Goal: Task Accomplishment & Management: Manage account settings

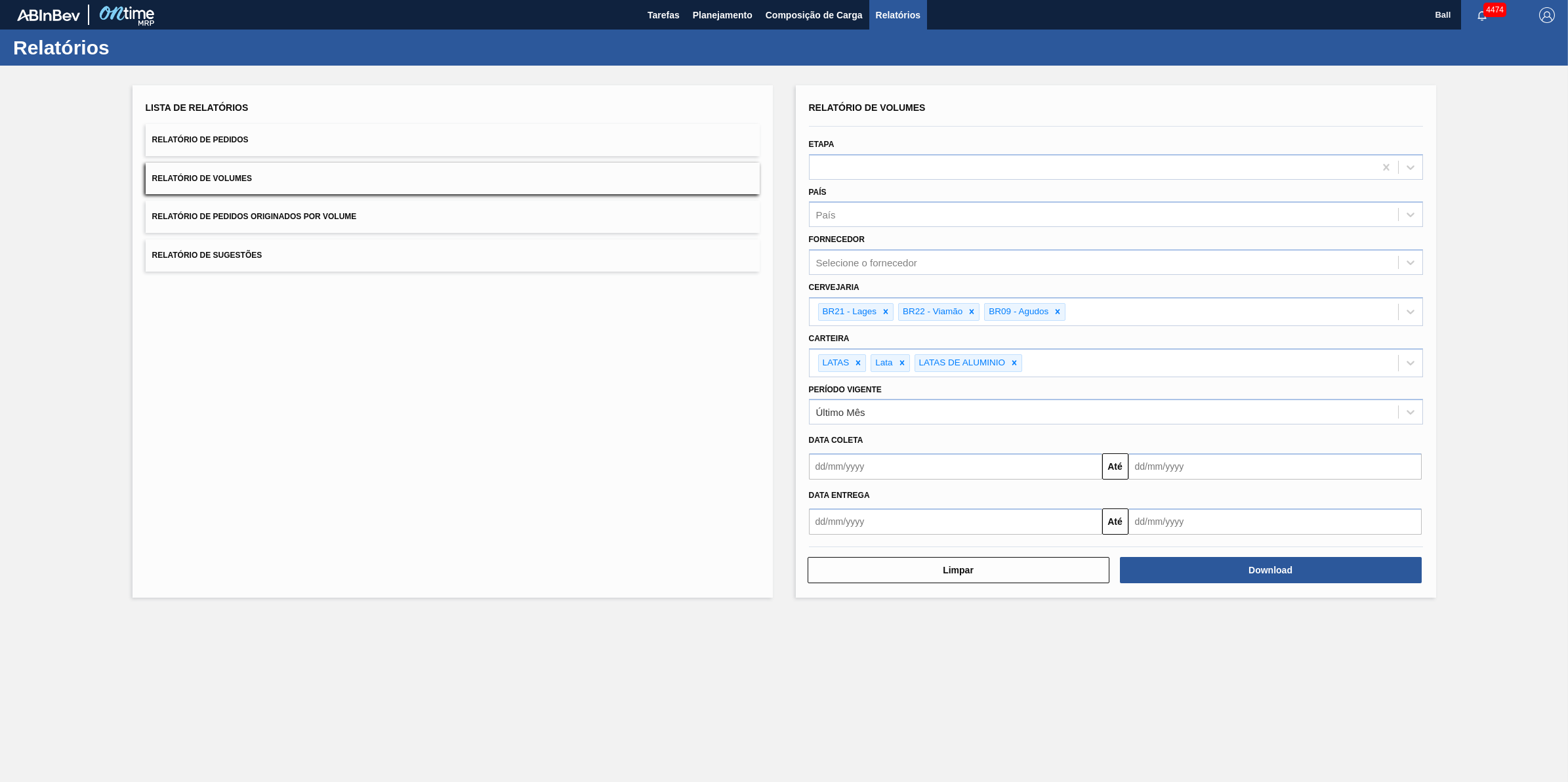
click at [627, 713] on main "Tarefas Planejamento Composição de Carga Relatórios Ball 4474 Marcar todas como…" at bounding box center [784, 391] width 1568 height 782
click at [721, 17] on span "Planejamento" at bounding box center [723, 15] width 60 height 16
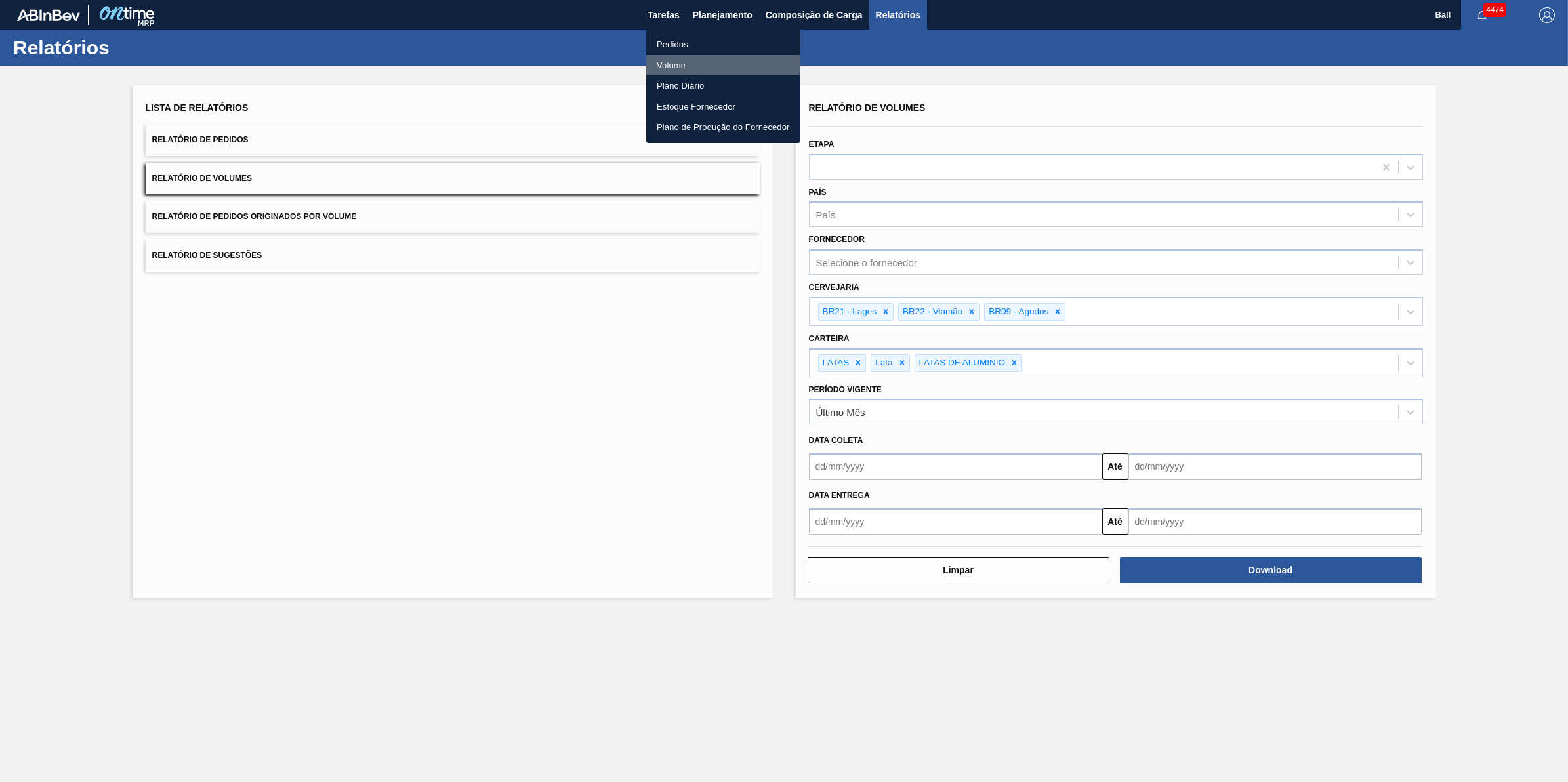
click at [682, 59] on li "Volume" at bounding box center [723, 66] width 154 height 21
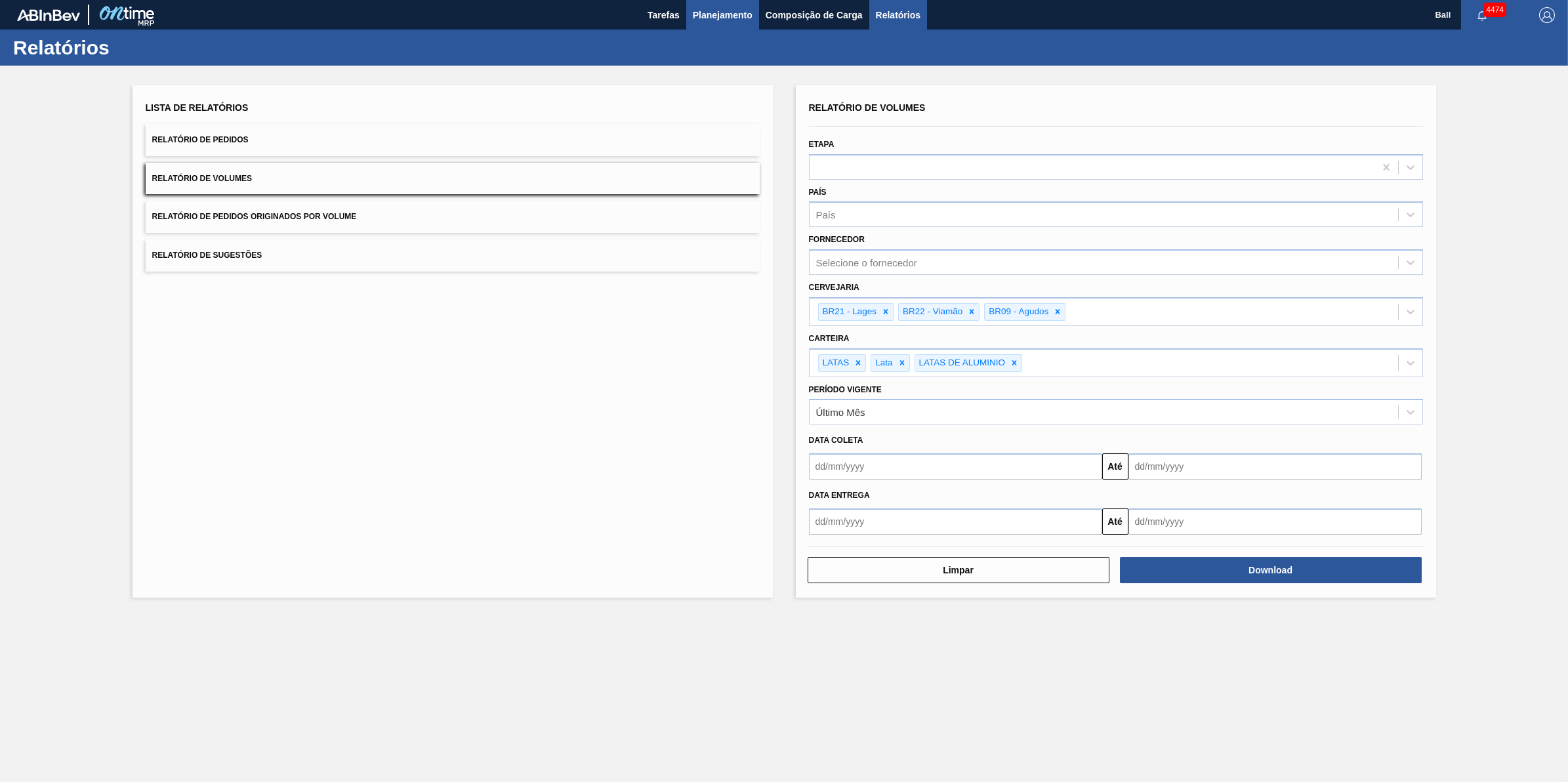
click at [736, 20] on span "Planejamento" at bounding box center [723, 15] width 60 height 16
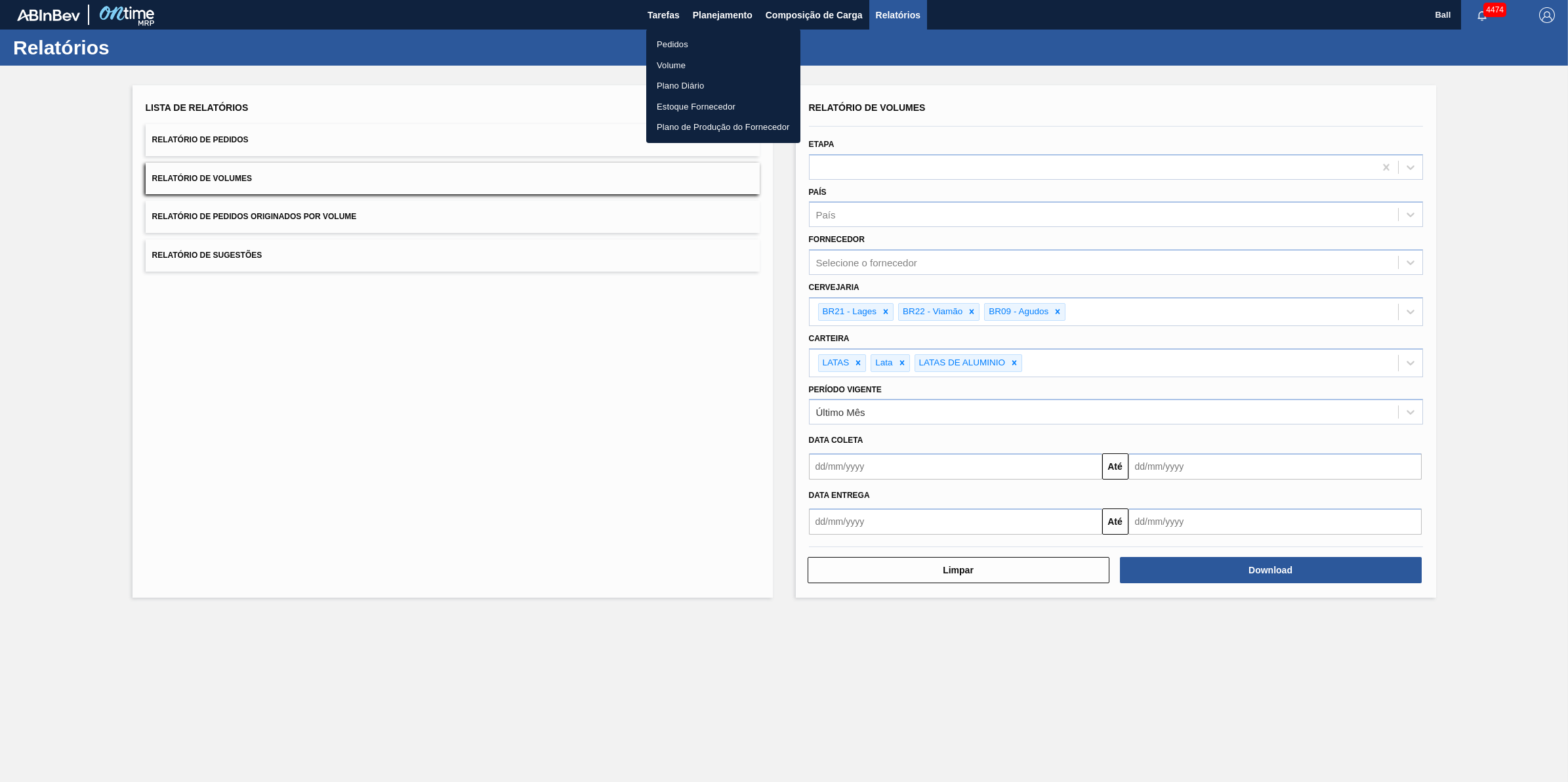
click at [687, 40] on li "Pedidos" at bounding box center [723, 44] width 154 height 21
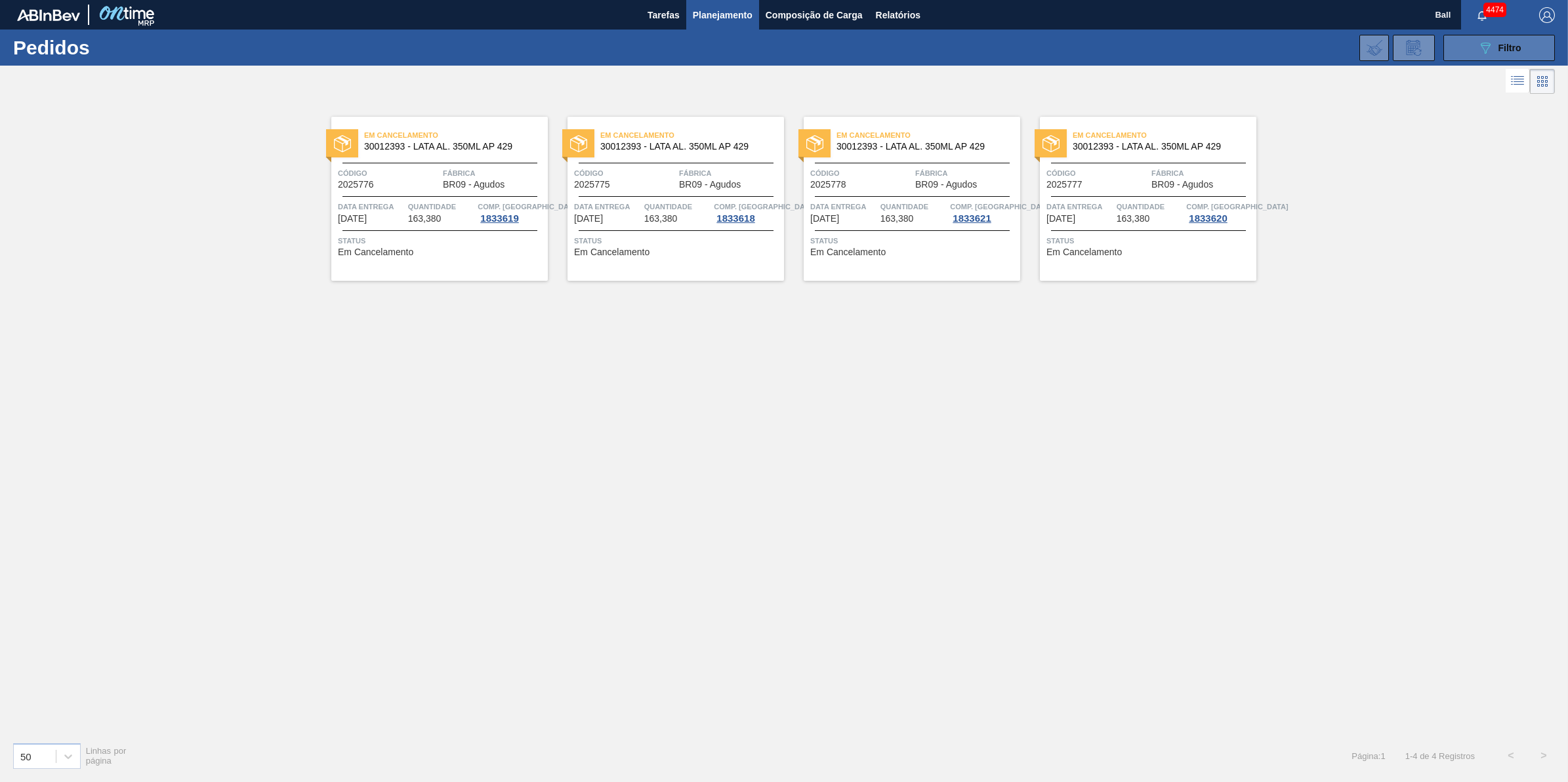
click at [1506, 50] on span "Filtro" at bounding box center [1510, 48] width 23 height 11
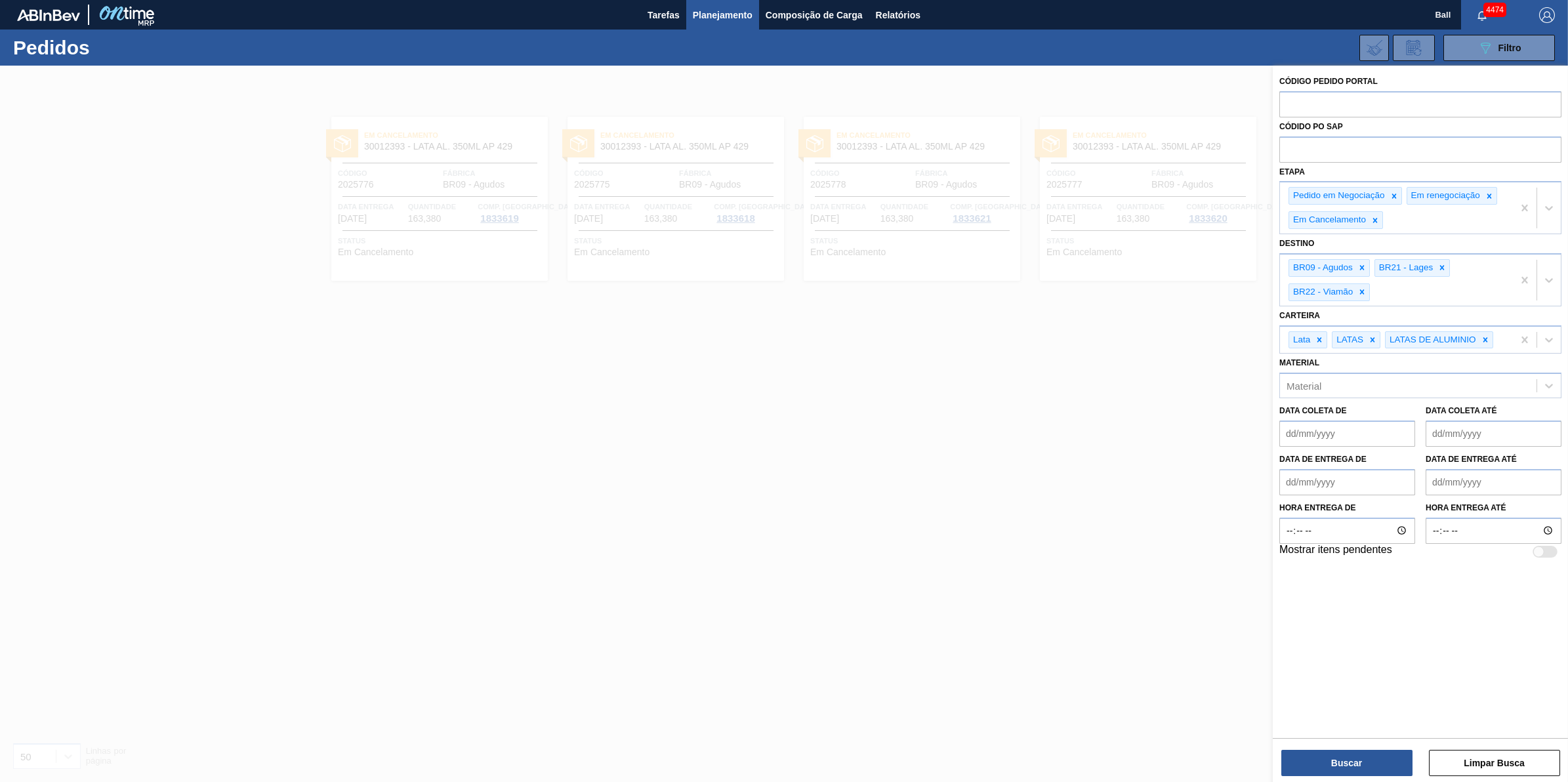
click at [1188, 375] on div at bounding box center [784, 456] width 1568 height 782
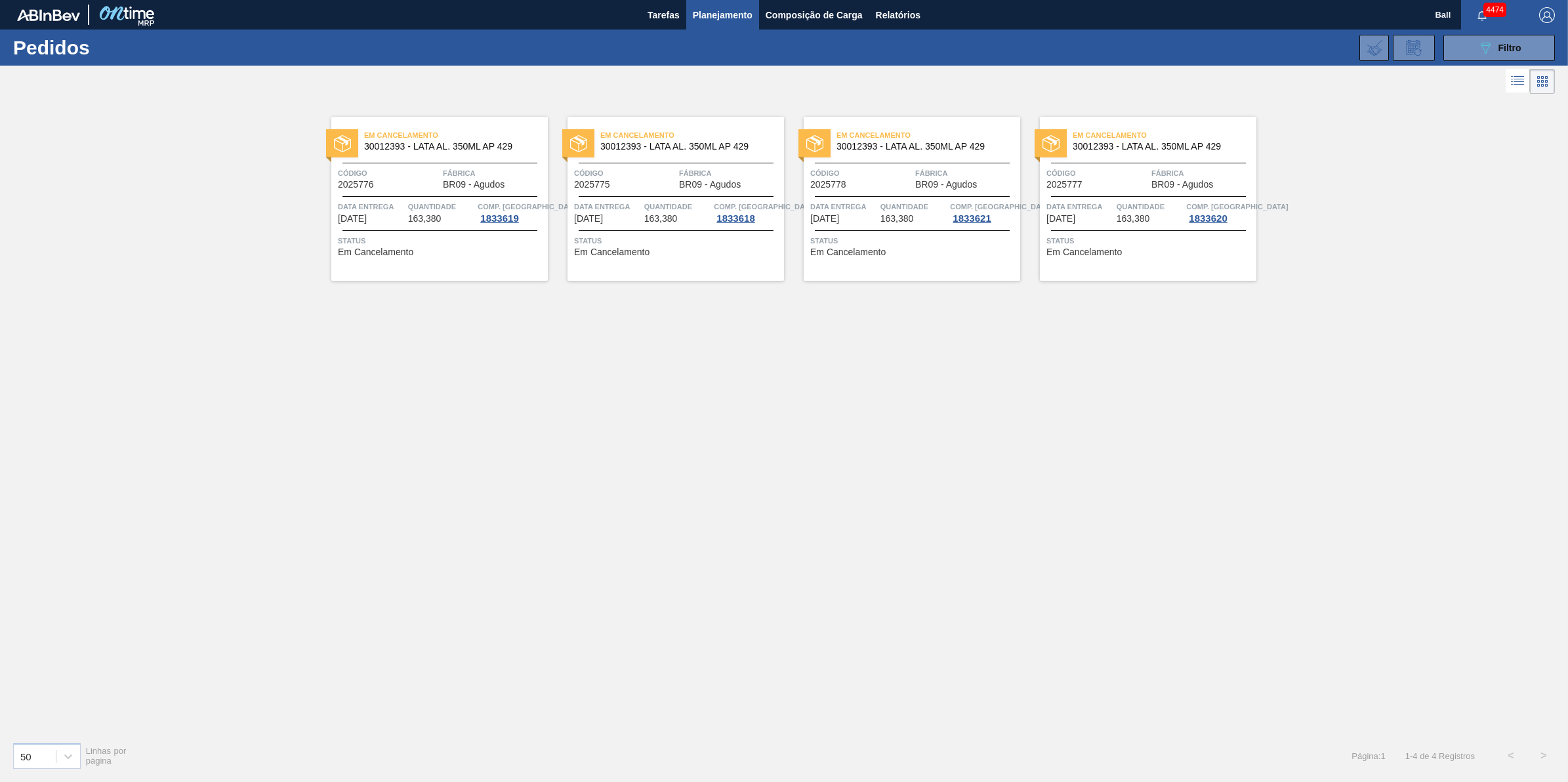
click at [1516, 87] on icon at bounding box center [1518, 81] width 16 height 16
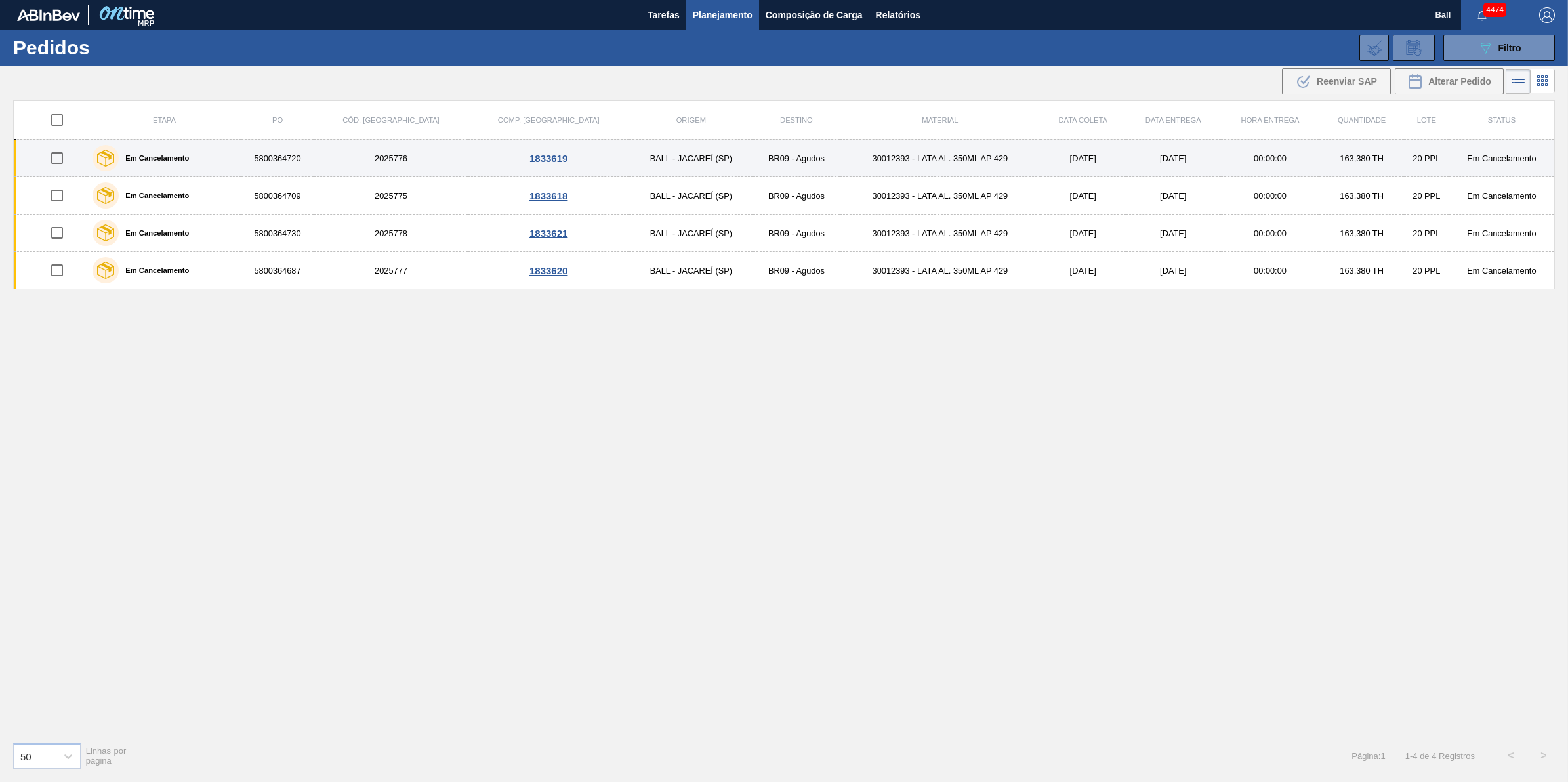
click at [229, 159] on div "Em Cancelamento" at bounding box center [164, 158] width 150 height 33
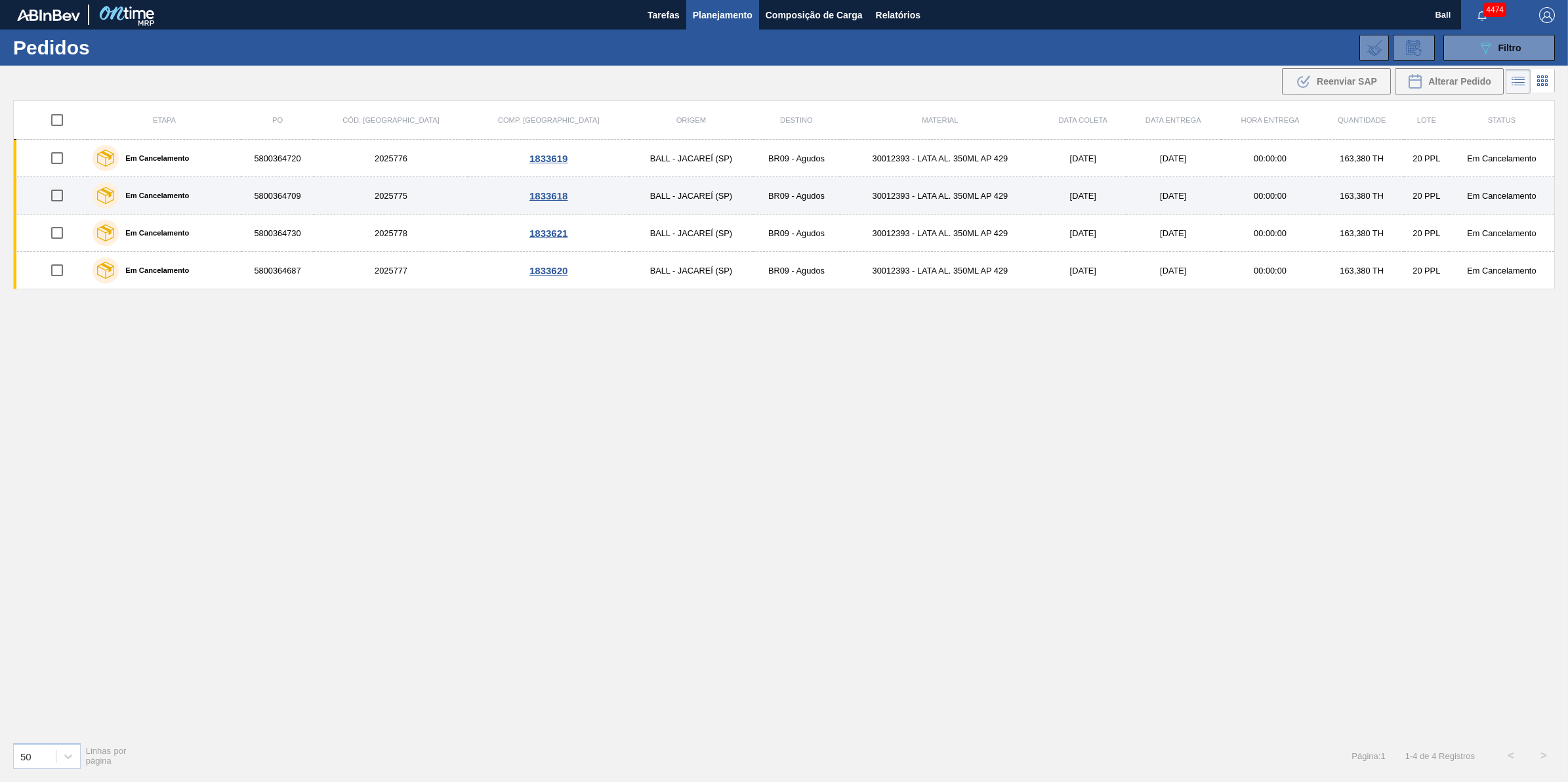
click at [215, 193] on div "Em Cancelamento" at bounding box center [164, 195] width 150 height 33
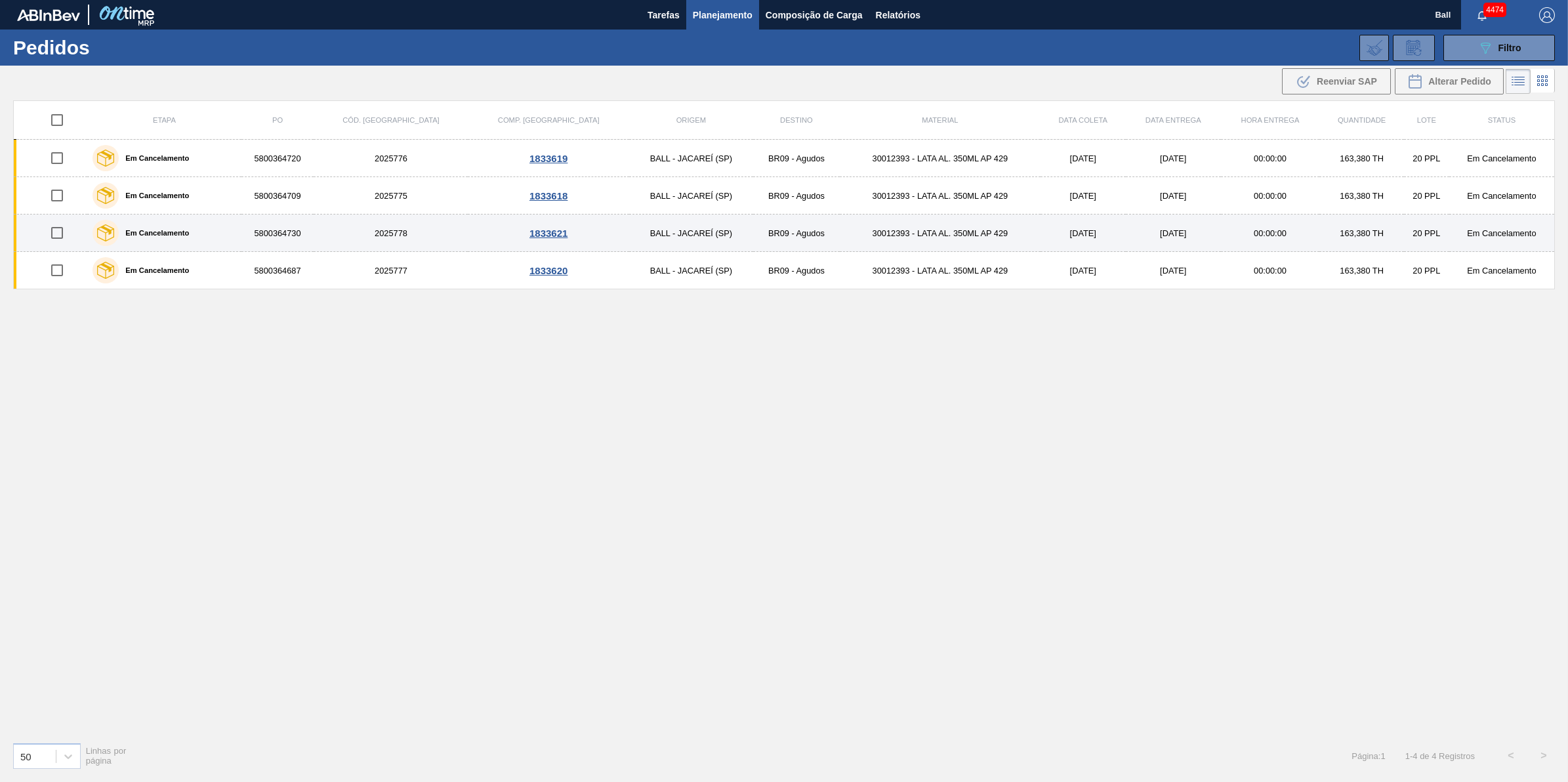
click at [224, 227] on div "Em Cancelamento" at bounding box center [164, 233] width 150 height 33
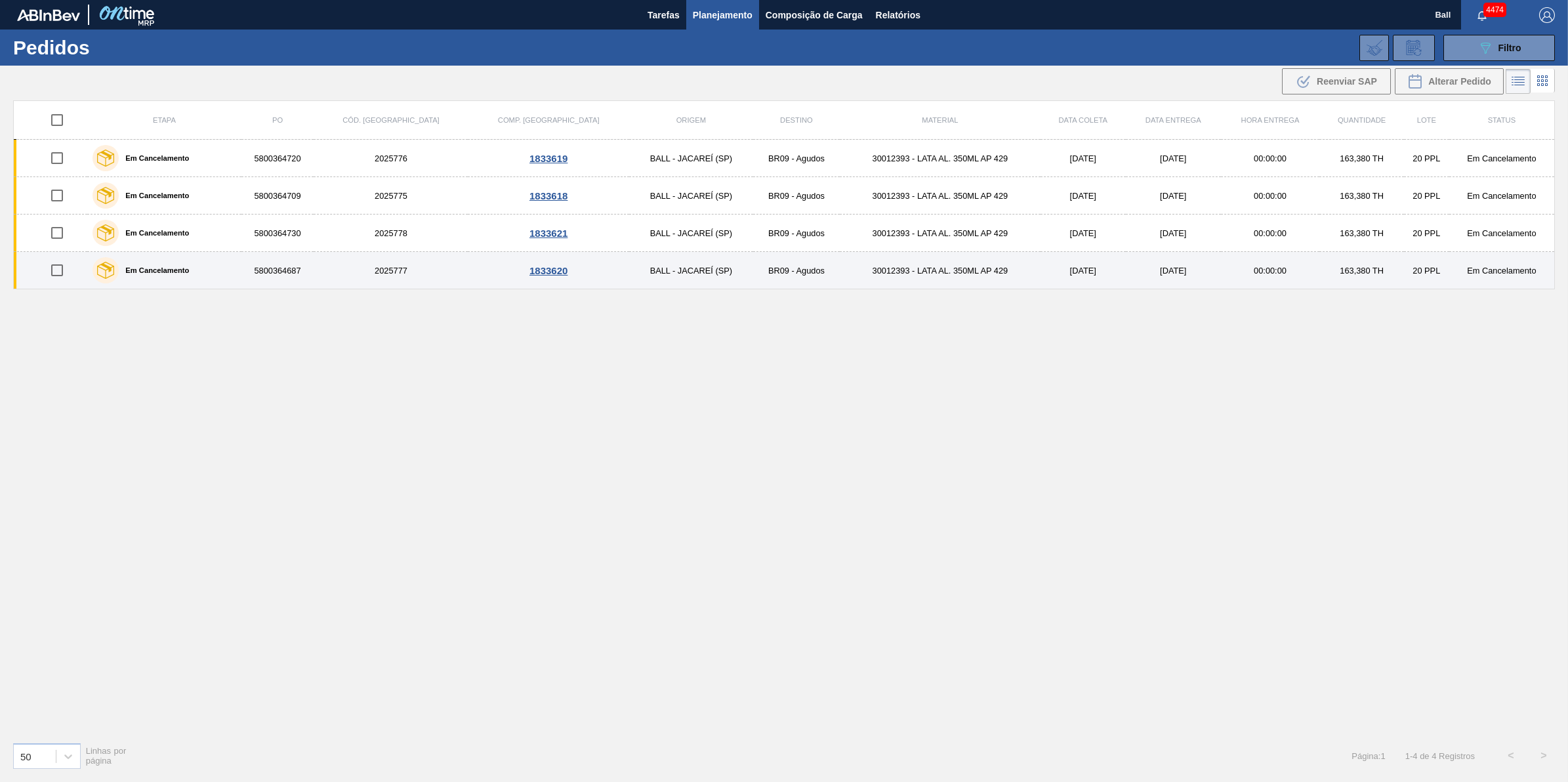
click at [234, 272] on div "Em Cancelamento" at bounding box center [164, 270] width 150 height 33
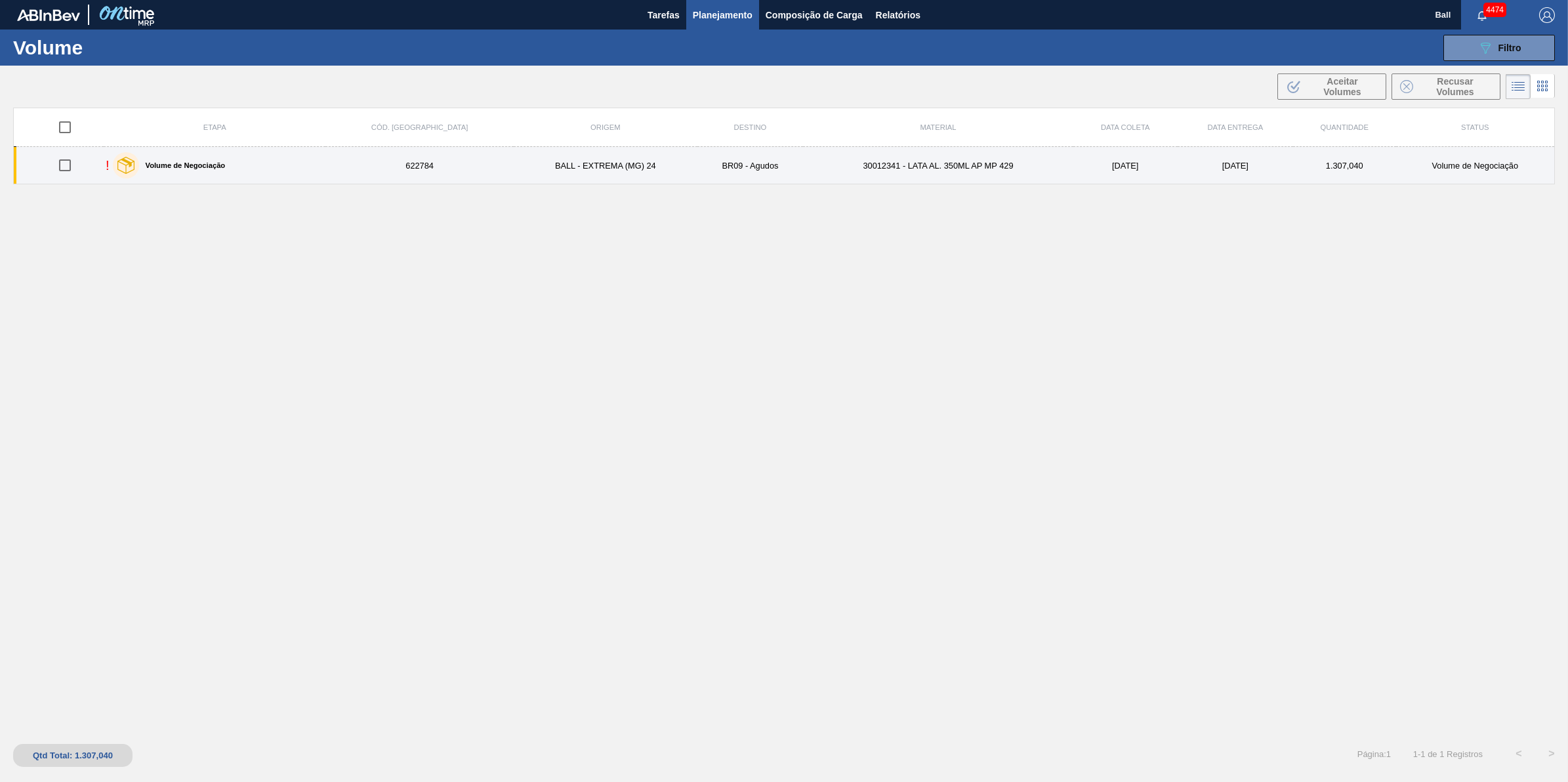
click at [739, 160] on td "BR09 - Agudos" at bounding box center [750, 166] width 105 height 37
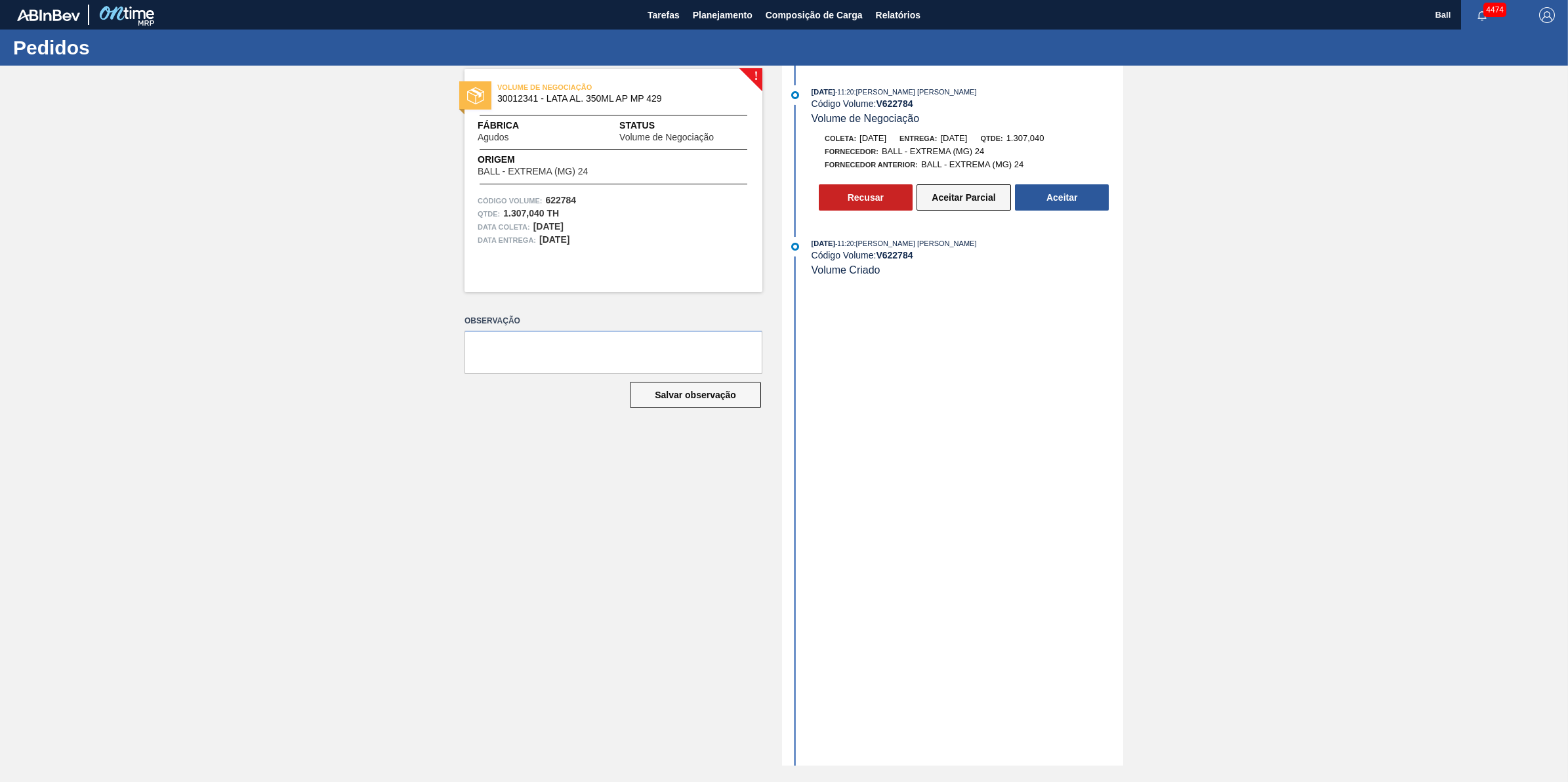
click at [965, 194] on button "Aceitar Parcial" at bounding box center [964, 197] width 95 height 26
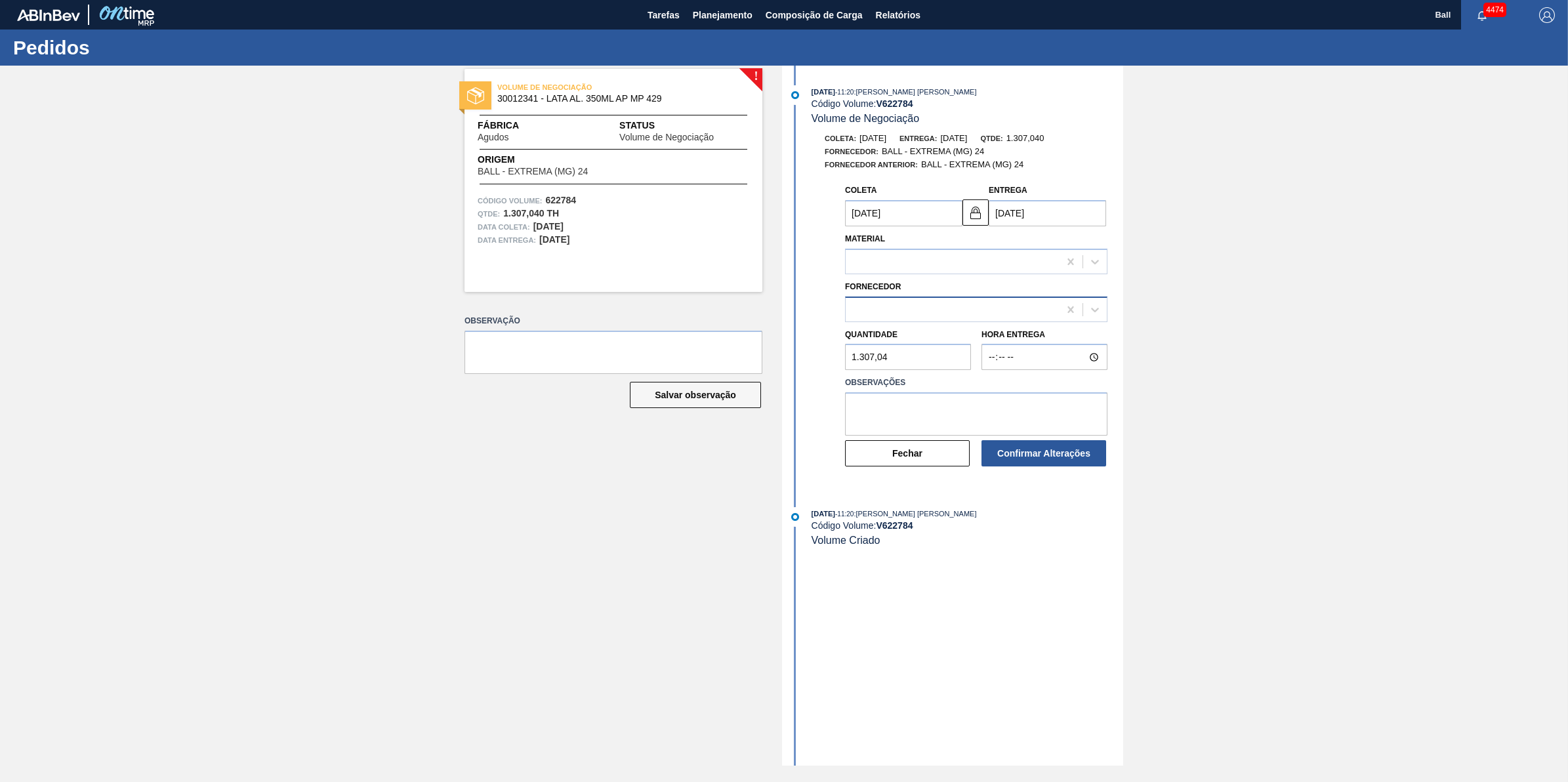
type input "[DATE]"
click at [1058, 313] on div "327858 (SAP Legado: 459047) - BALL - EXTREMA (MG) 24" at bounding box center [956, 309] width 208 height 11
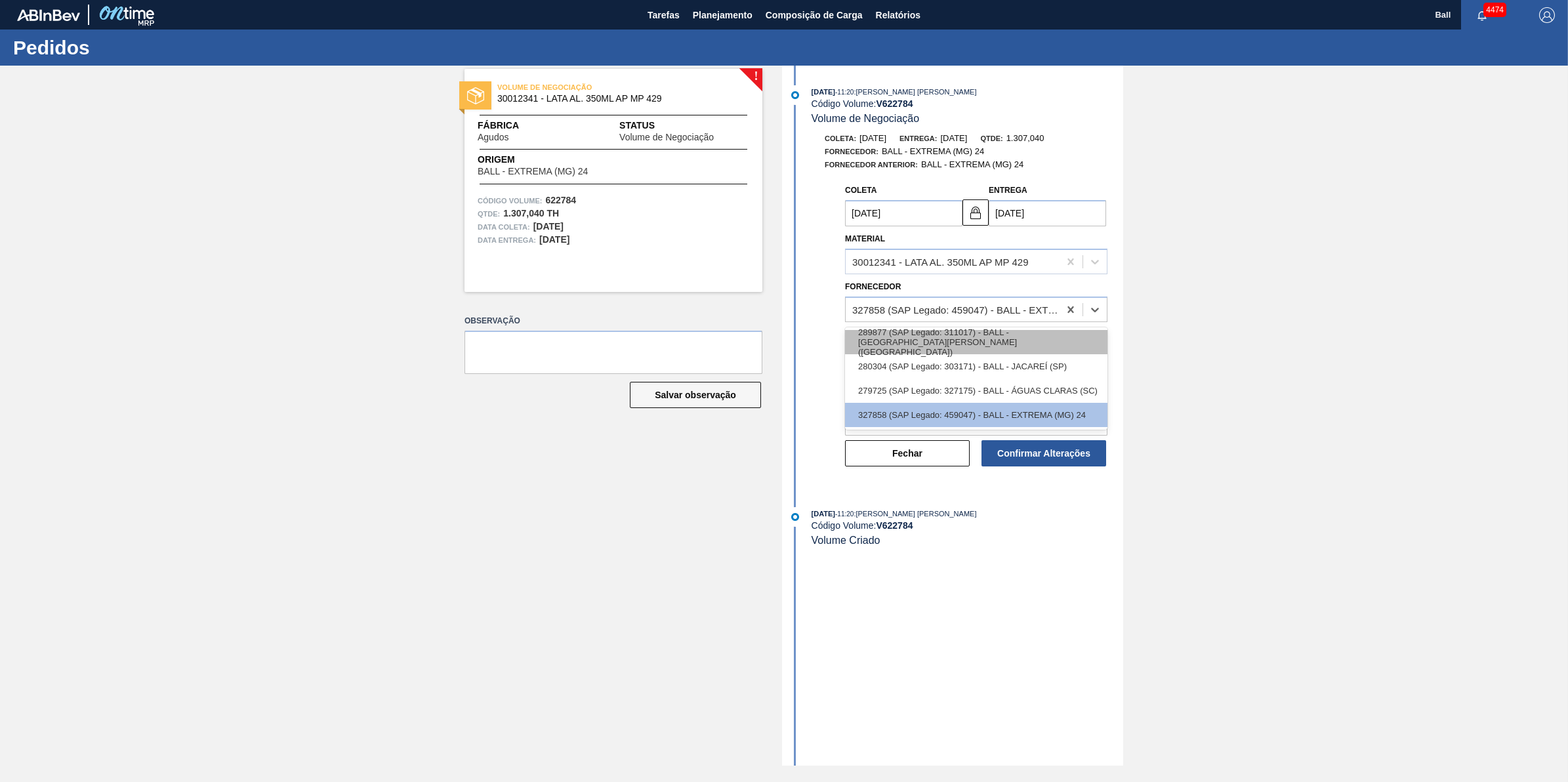
click at [1045, 334] on div "289877 (SAP Legado: 311017) - BALL - TRÊS RIOS (RJ)" at bounding box center [976, 342] width 262 height 24
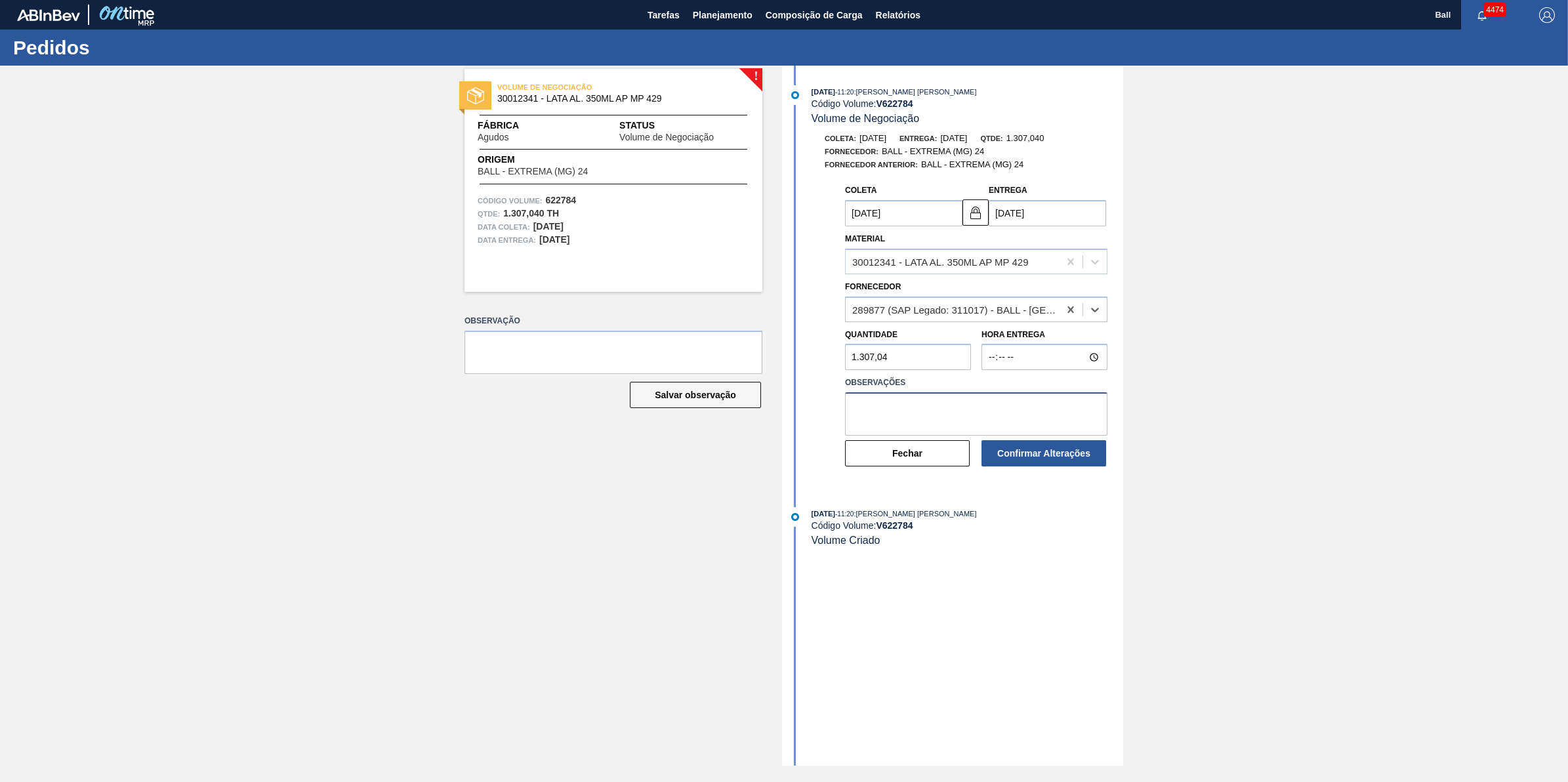
click at [1001, 410] on textarea at bounding box center [976, 413] width 262 height 43
drag, startPoint x: 910, startPoint y: 407, endPoint x: 791, endPoint y: 407, distance: 119.0
click at [792, 407] on div "Coleta 19/09/2025 Entrega 20/09/2025 Material 30012341 - LATA AL. 350ML AP MP 4…" at bounding box center [954, 329] width 338 height 303
click at [1067, 403] on textarea "OK POR BR3R, CUSTO AMBEV FORA DO SLA" at bounding box center [976, 413] width 262 height 43
type textarea "OK POR BR3R, CUSTO AMBEV FORA DO SLA"
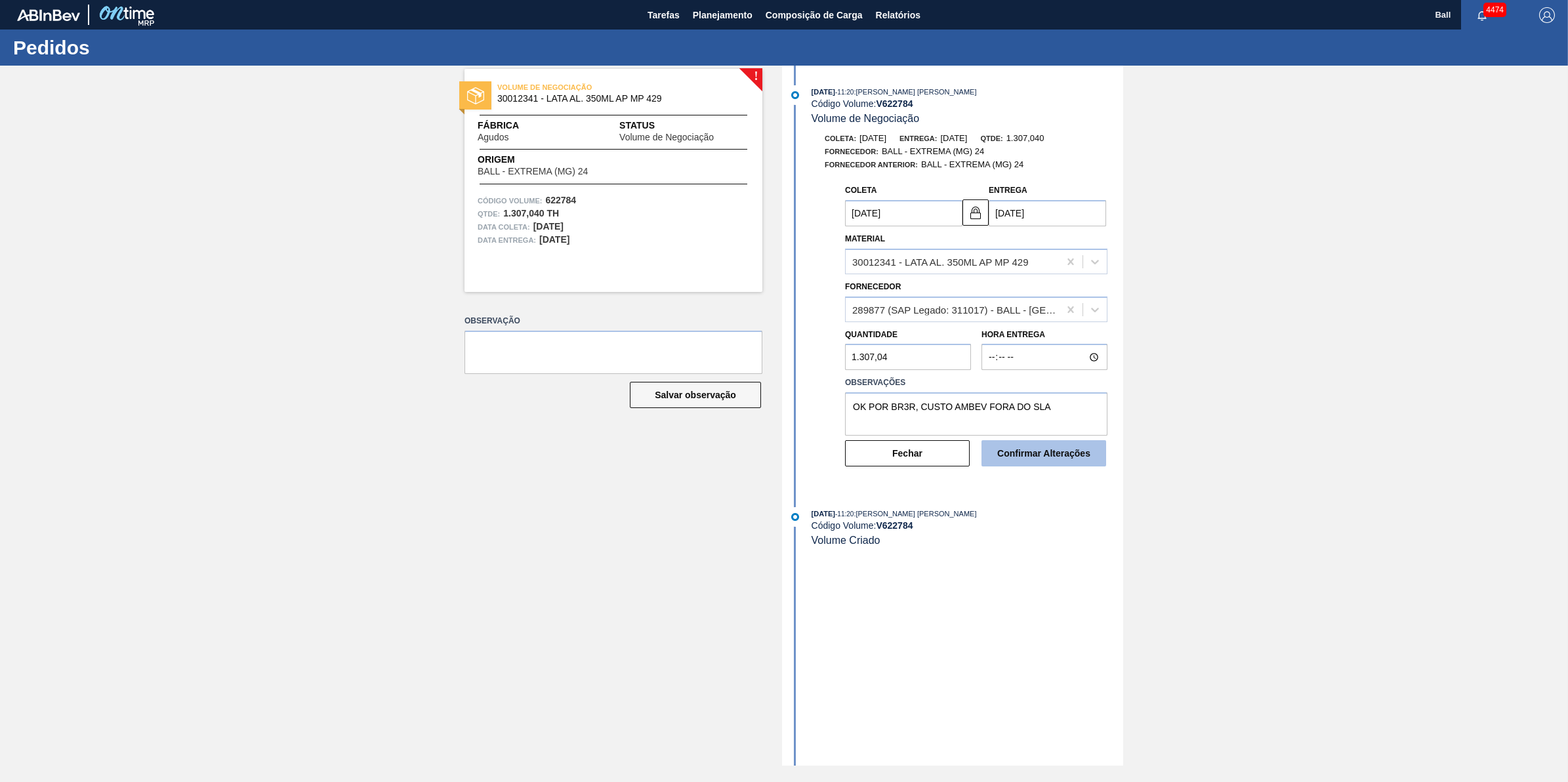
click at [1029, 460] on button "Confirmar Alterações" at bounding box center [1044, 454] width 125 height 26
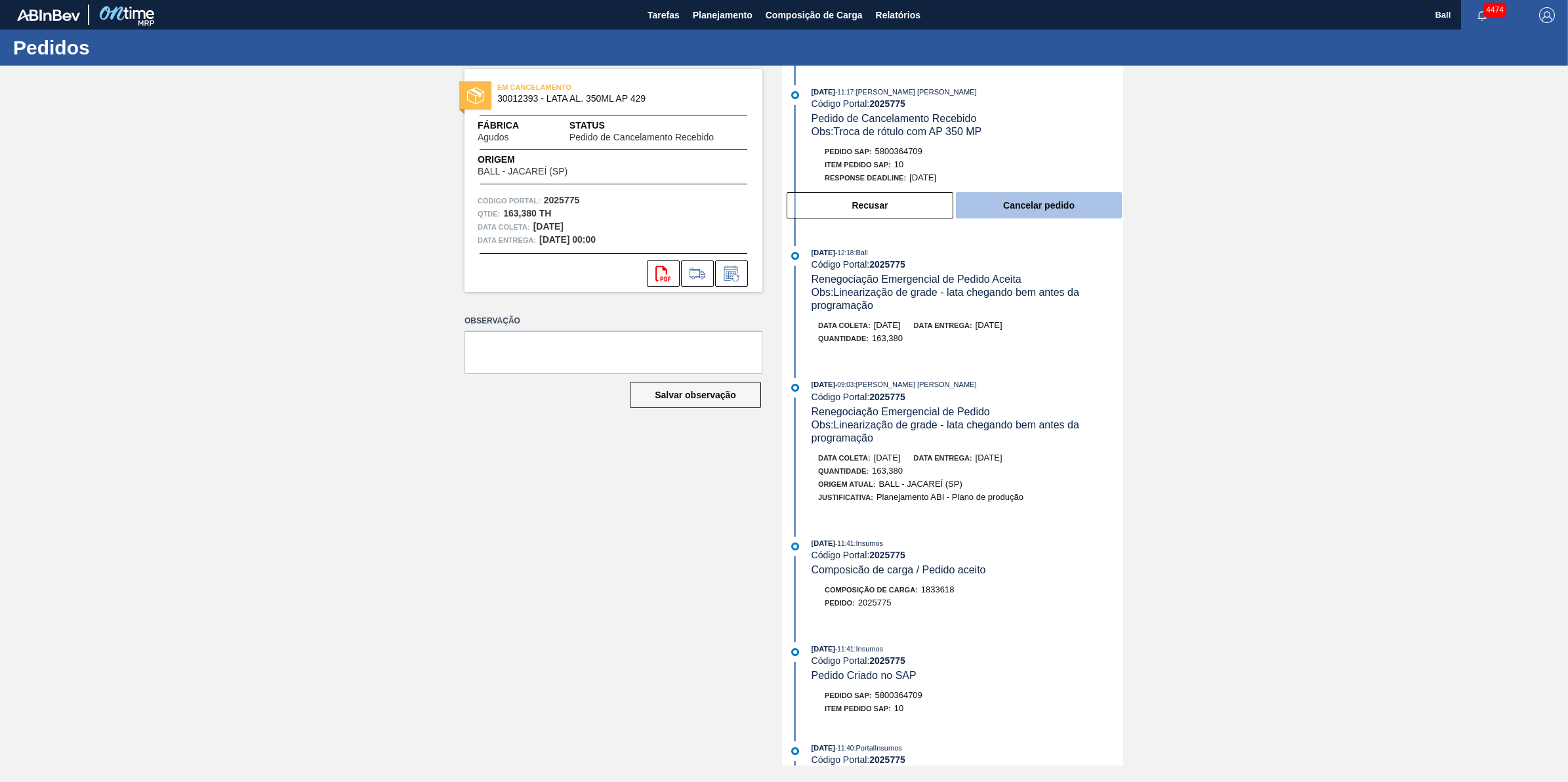
click at [1086, 210] on button "Cancelar pedido" at bounding box center [1039, 205] width 166 height 26
click at [1080, 197] on button "Cancelar pedido" at bounding box center [1039, 205] width 166 height 26
click at [1037, 203] on button "Cancelar pedido" at bounding box center [1039, 205] width 166 height 26
click at [1032, 211] on button "Cancelar pedido" at bounding box center [1039, 205] width 166 height 26
